Goal: Transaction & Acquisition: Purchase product/service

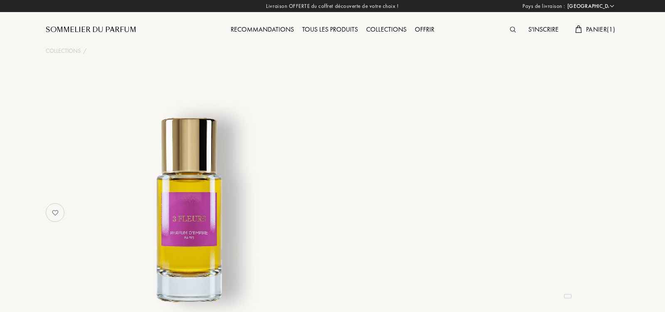
select select "IT"
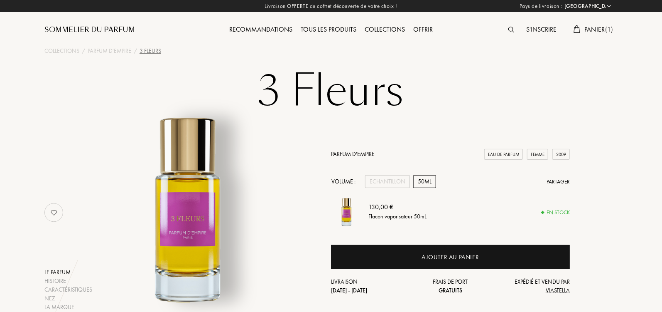
click at [590, 27] on span "Panier ( 1 )" at bounding box center [599, 29] width 29 height 9
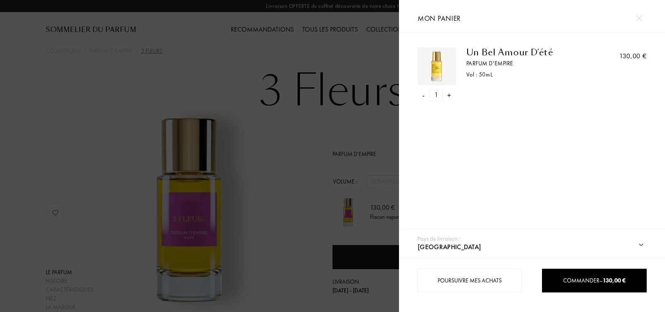
click at [637, 17] on img at bounding box center [639, 18] width 6 height 6
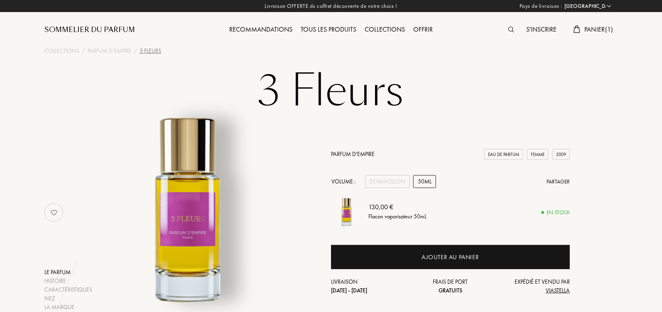
click at [526, 28] on div "S'inscrire" at bounding box center [542, 30] width 39 height 11
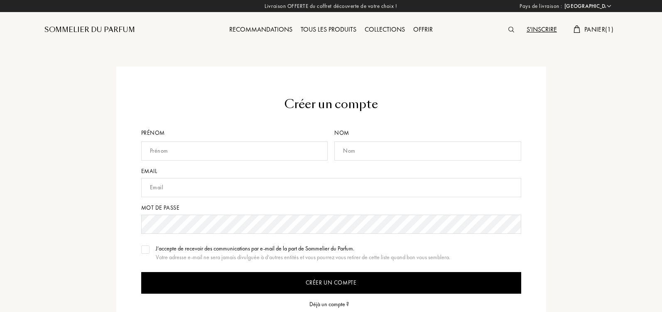
select select "IT"
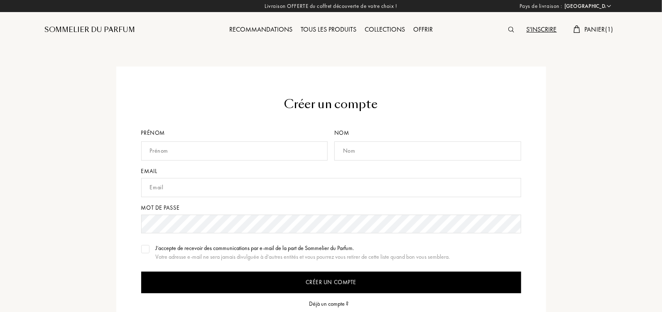
click at [509, 29] on img at bounding box center [512, 30] width 6 height 6
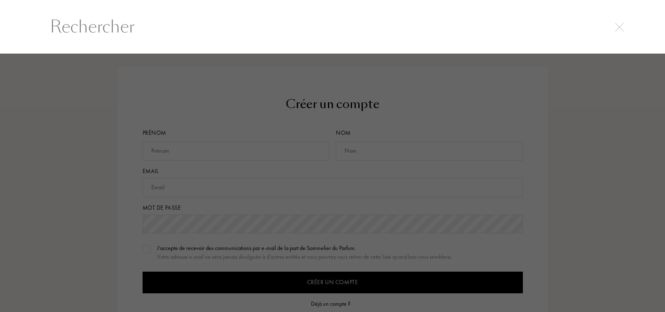
click at [425, 47] on div at bounding box center [332, 27] width 665 height 54
click at [624, 30] on div at bounding box center [619, 26] width 12 height 10
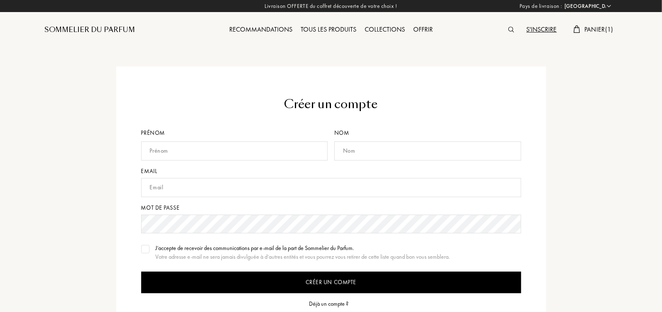
click at [505, 32] on div at bounding box center [513, 30] width 18 height 11
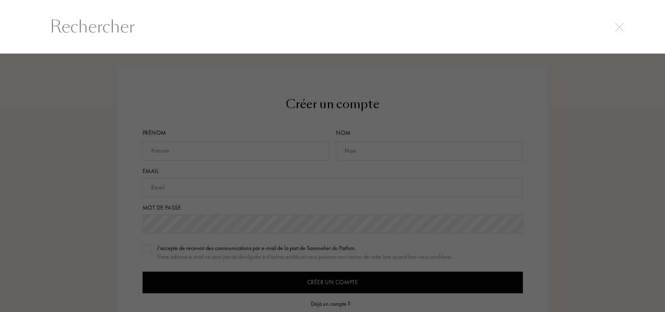
click at [505, 30] on input "text" at bounding box center [332, 26] width 598 height 25
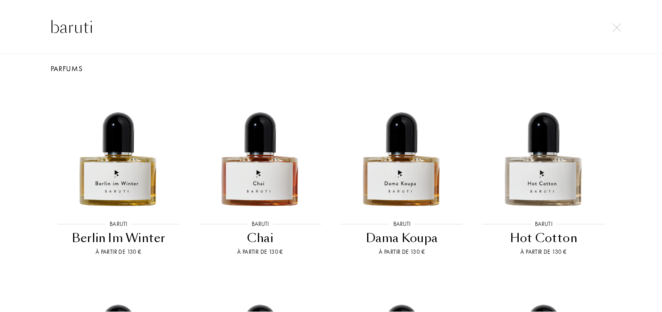
scroll to position [175, 0]
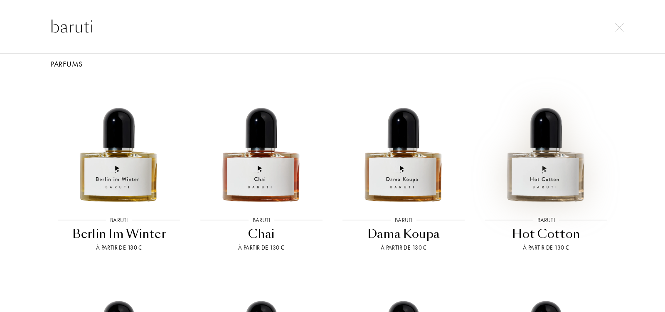
type input "baruti"
click at [530, 160] on img at bounding box center [546, 143] width 128 height 128
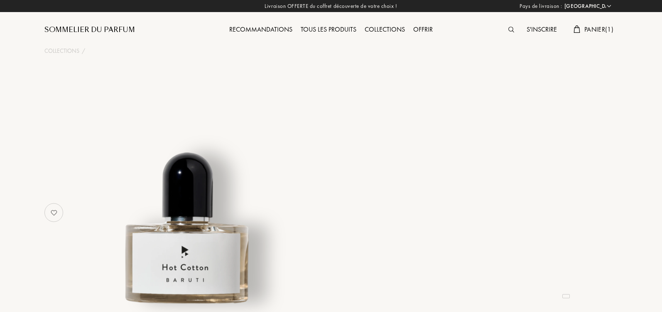
select select "IT"
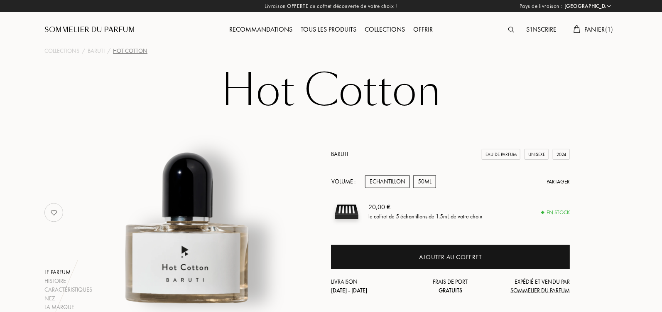
click at [430, 175] on div "50mL" at bounding box center [424, 181] width 23 height 13
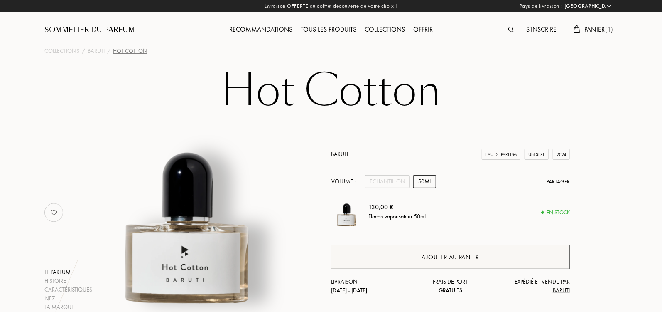
click at [471, 251] on div "Ajouter au panier" at bounding box center [450, 257] width 239 height 24
